Goal: Task Accomplishment & Management: Complete application form

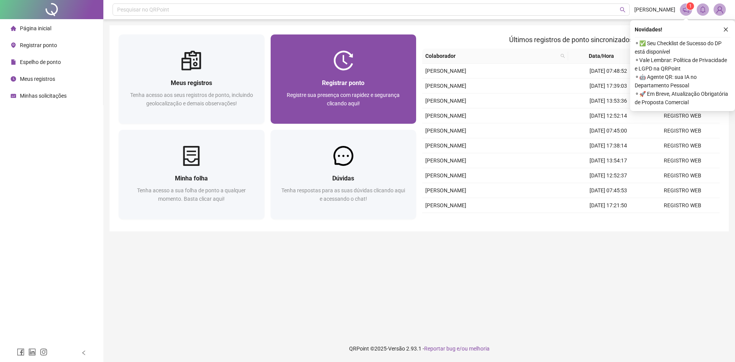
click at [377, 65] on div at bounding box center [344, 61] width 146 height 20
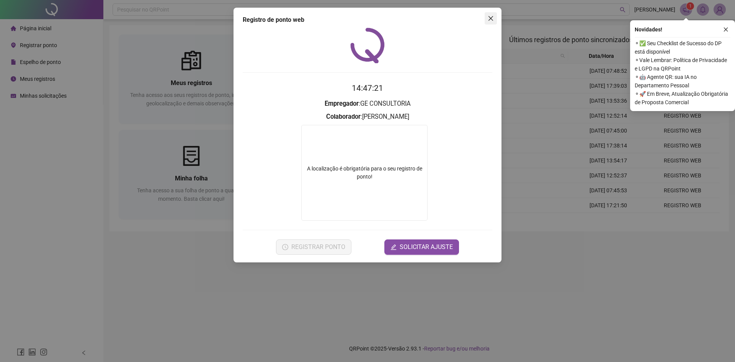
click at [495, 15] on button "Close" at bounding box center [491, 18] width 12 height 12
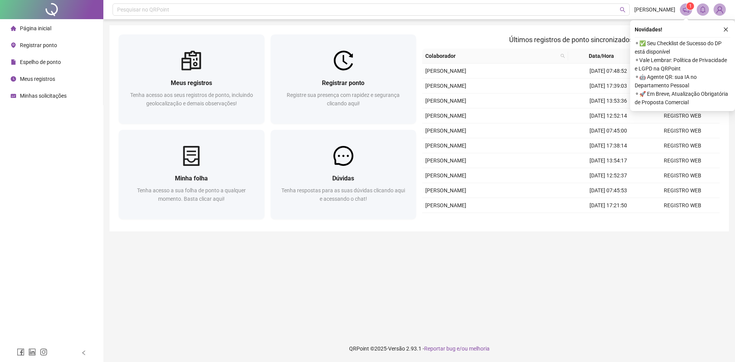
click at [49, 28] on span "Página inicial" at bounding box center [35, 28] width 31 height 6
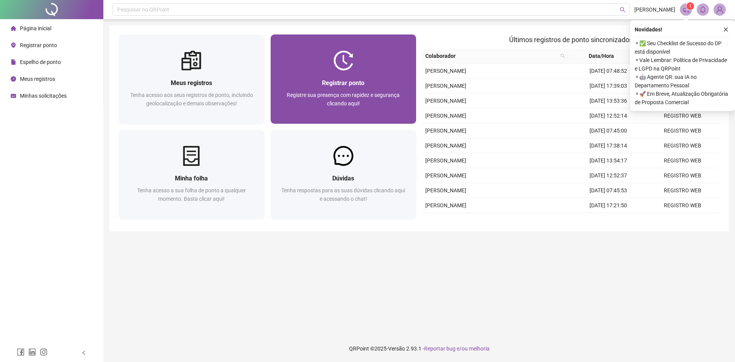
click at [362, 74] on div "Registrar ponto Registre sua presença com rapidez e segurança clicando aqui!" at bounding box center [344, 96] width 146 height 53
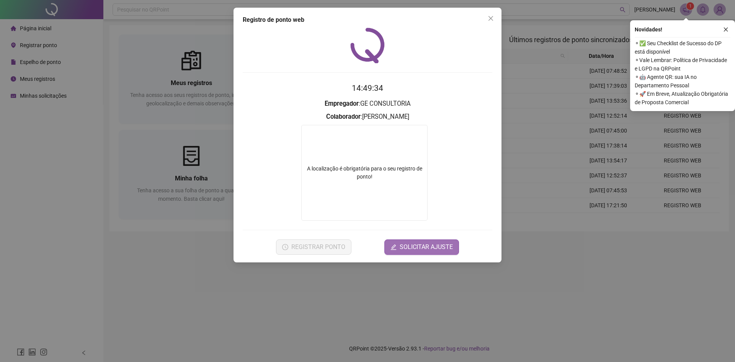
click at [412, 245] on span "SOLICITAR AJUSTE" at bounding box center [426, 246] width 53 height 9
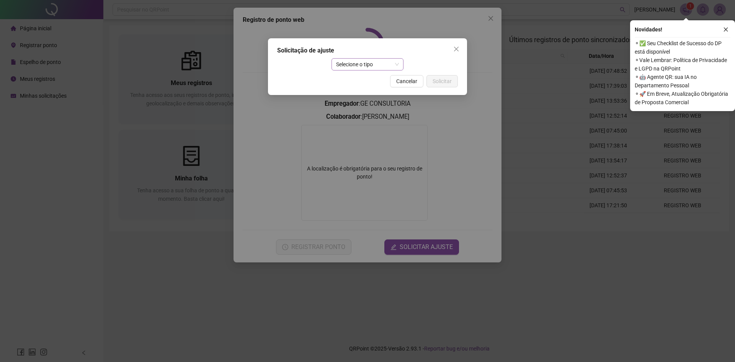
click at [393, 66] on span "Selecione o tipo" at bounding box center [367, 64] width 63 height 11
click at [388, 78] on div "Ajuste manual" at bounding box center [368, 79] width 60 height 8
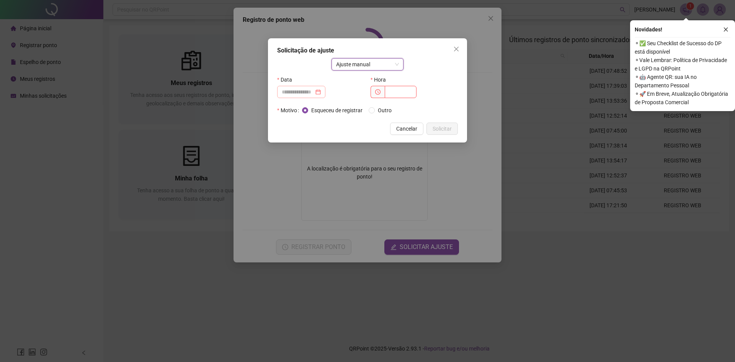
click at [321, 95] on div at bounding box center [301, 92] width 39 height 8
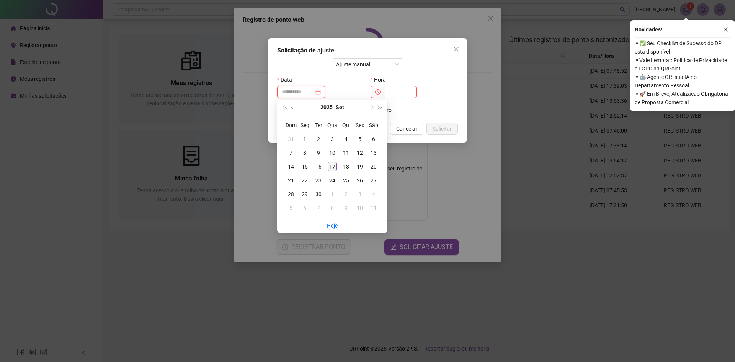
type input "**********"
click at [333, 169] on div "17" at bounding box center [332, 166] width 9 height 9
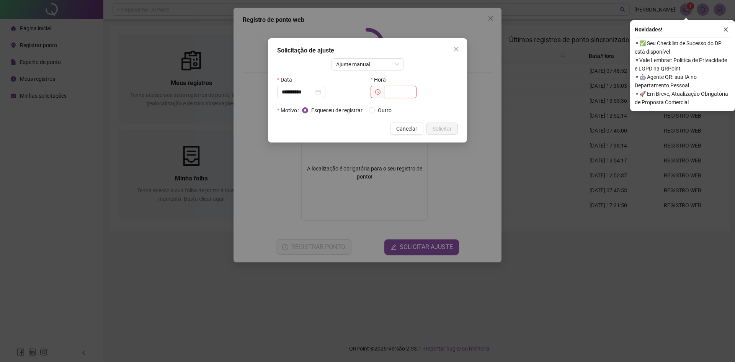
click at [405, 92] on input "text" at bounding box center [401, 92] width 32 height 12
type input "*****"
click at [450, 128] on span "Solicitar" at bounding box center [442, 128] width 19 height 8
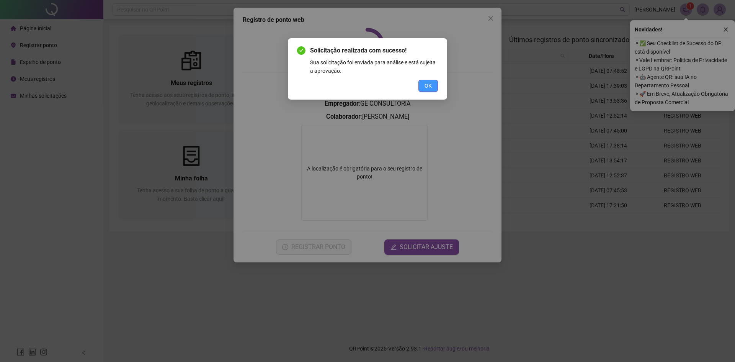
click at [435, 82] on button "OK" at bounding box center [428, 86] width 20 height 12
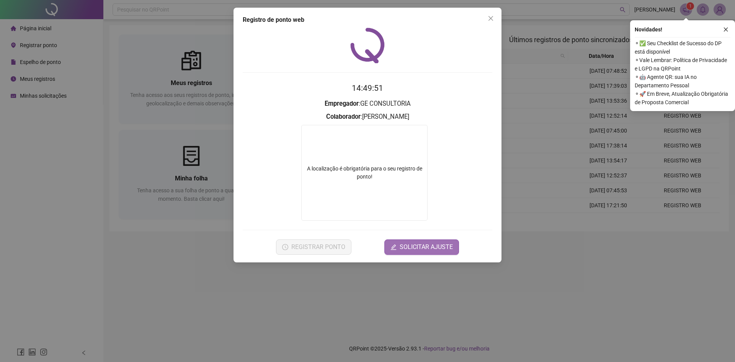
click at [420, 247] on span "SOLICITAR AJUSTE" at bounding box center [426, 246] width 53 height 9
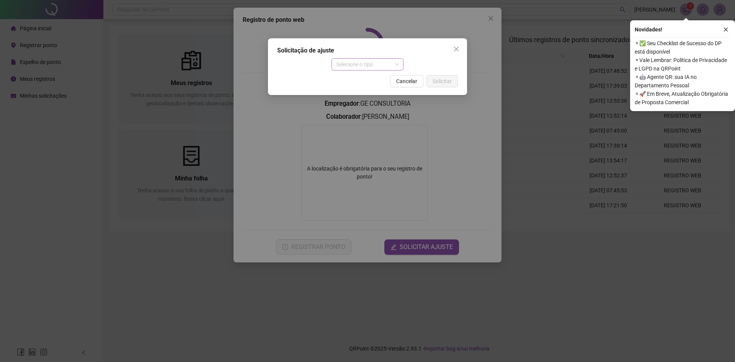
click at [380, 63] on span "Selecione o tipo" at bounding box center [367, 64] width 63 height 11
click at [362, 81] on div "Ajuste manual" at bounding box center [368, 79] width 60 height 8
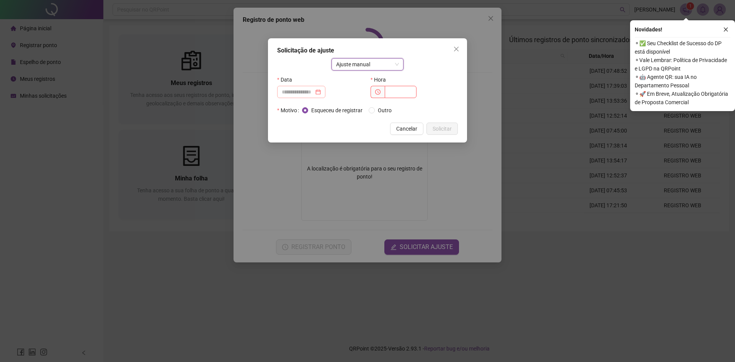
click at [321, 93] on div at bounding box center [301, 92] width 39 height 8
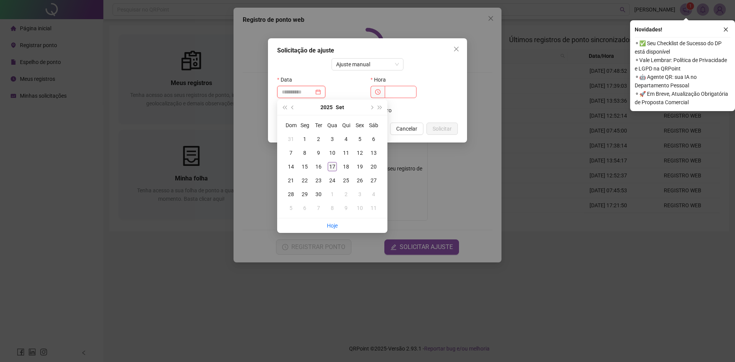
type input "**********"
drag, startPoint x: 335, startPoint y: 166, endPoint x: 366, endPoint y: 134, distance: 45.5
click at [334, 166] on div "17" at bounding box center [332, 166] width 9 height 9
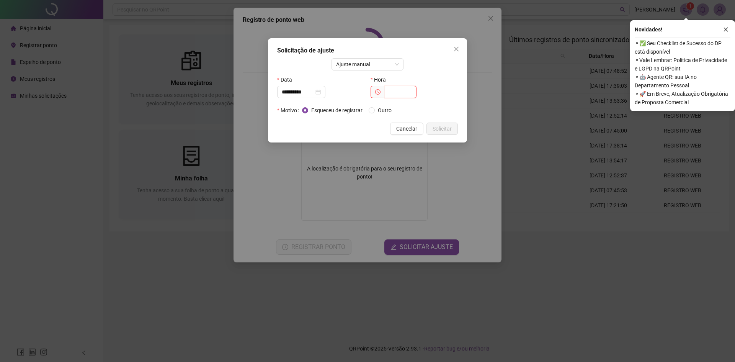
click at [404, 93] on input "text" at bounding box center [401, 92] width 32 height 12
type input "*****"
click at [448, 129] on span "Solicitar" at bounding box center [442, 128] width 19 height 8
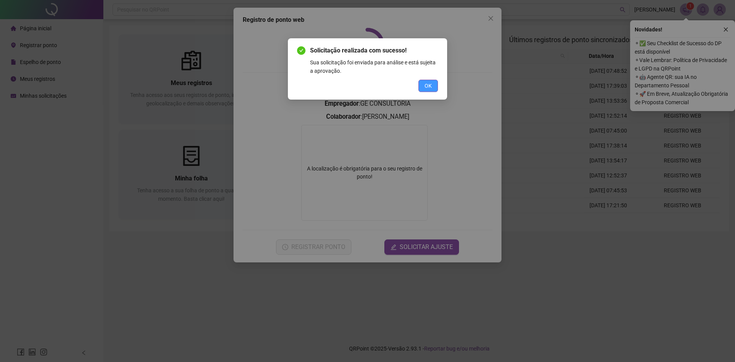
click at [424, 84] on button "OK" at bounding box center [428, 86] width 20 height 12
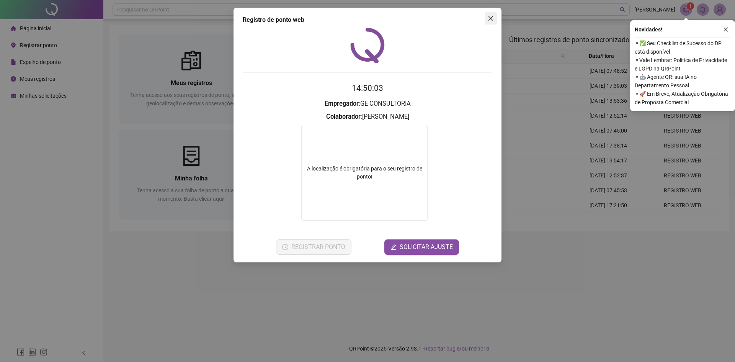
click at [489, 16] on icon "close" at bounding box center [491, 18] width 6 height 6
